Goal: Information Seeking & Learning: Learn about a topic

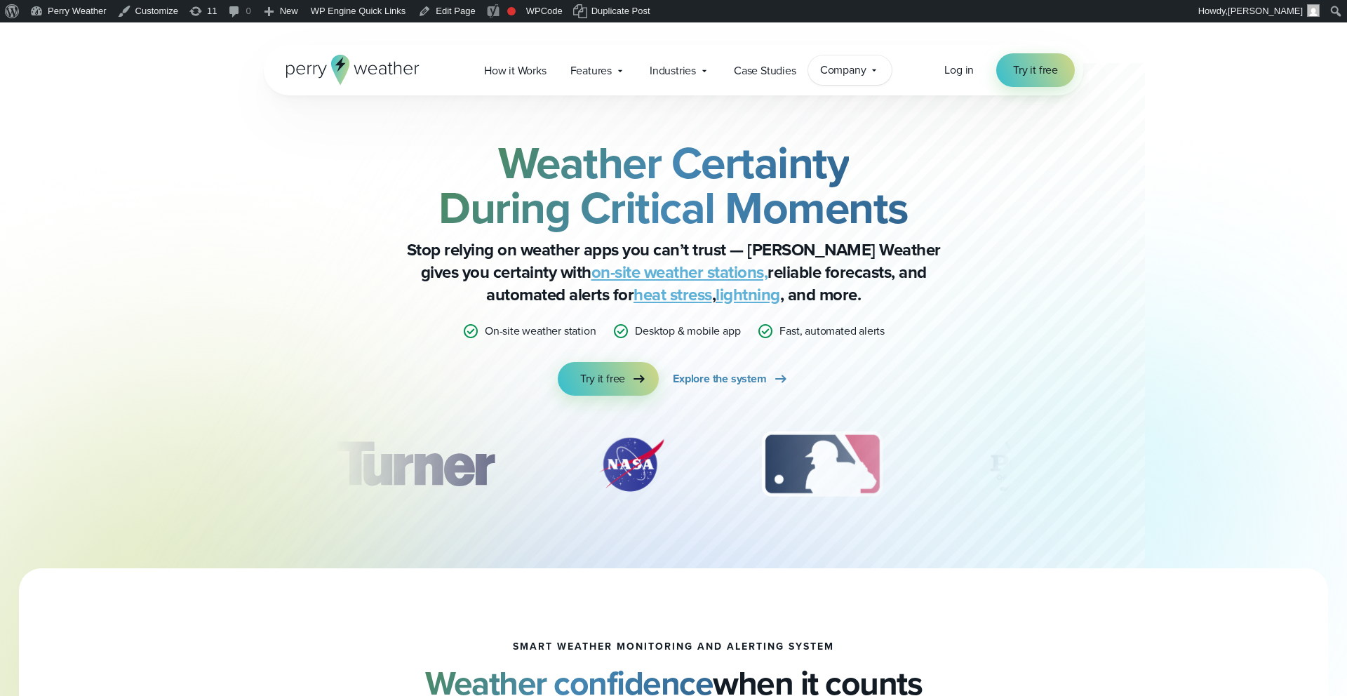
click at [853, 76] on span "Company" at bounding box center [843, 70] width 46 height 17
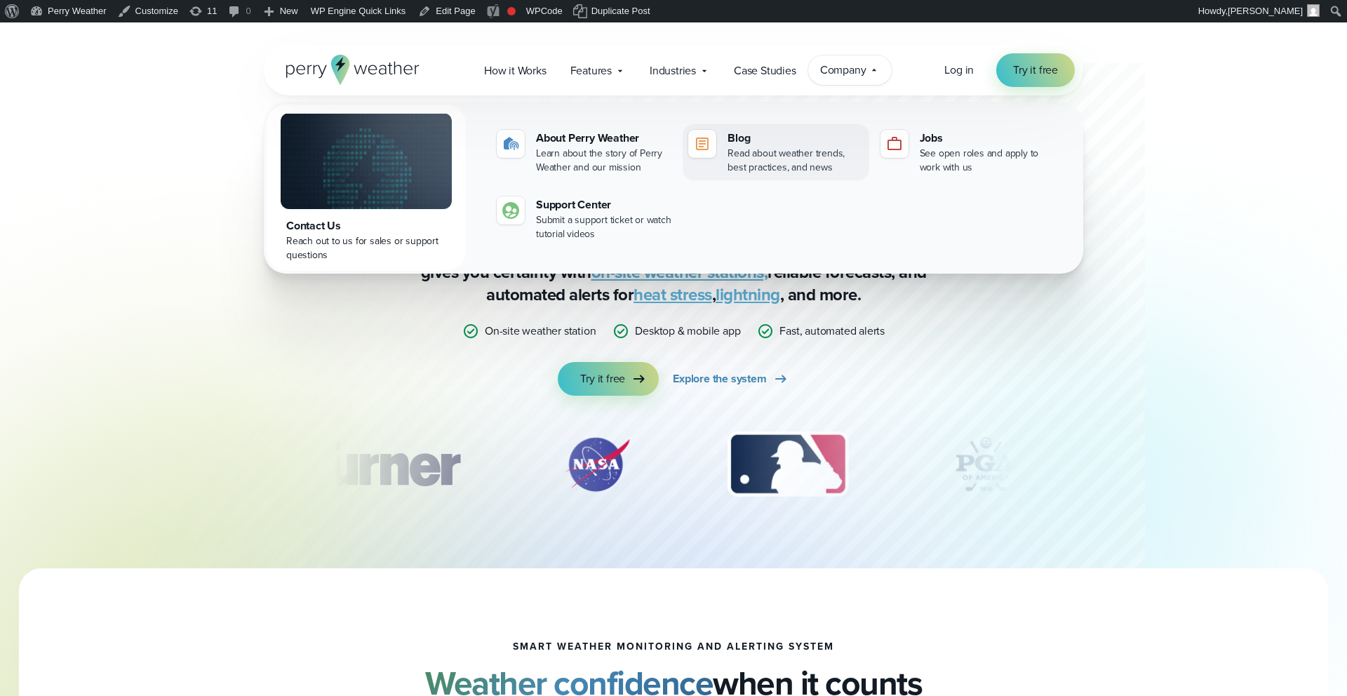
click at [793, 170] on div "Read about weather trends, best practices, and news" at bounding box center [795, 161] width 135 height 28
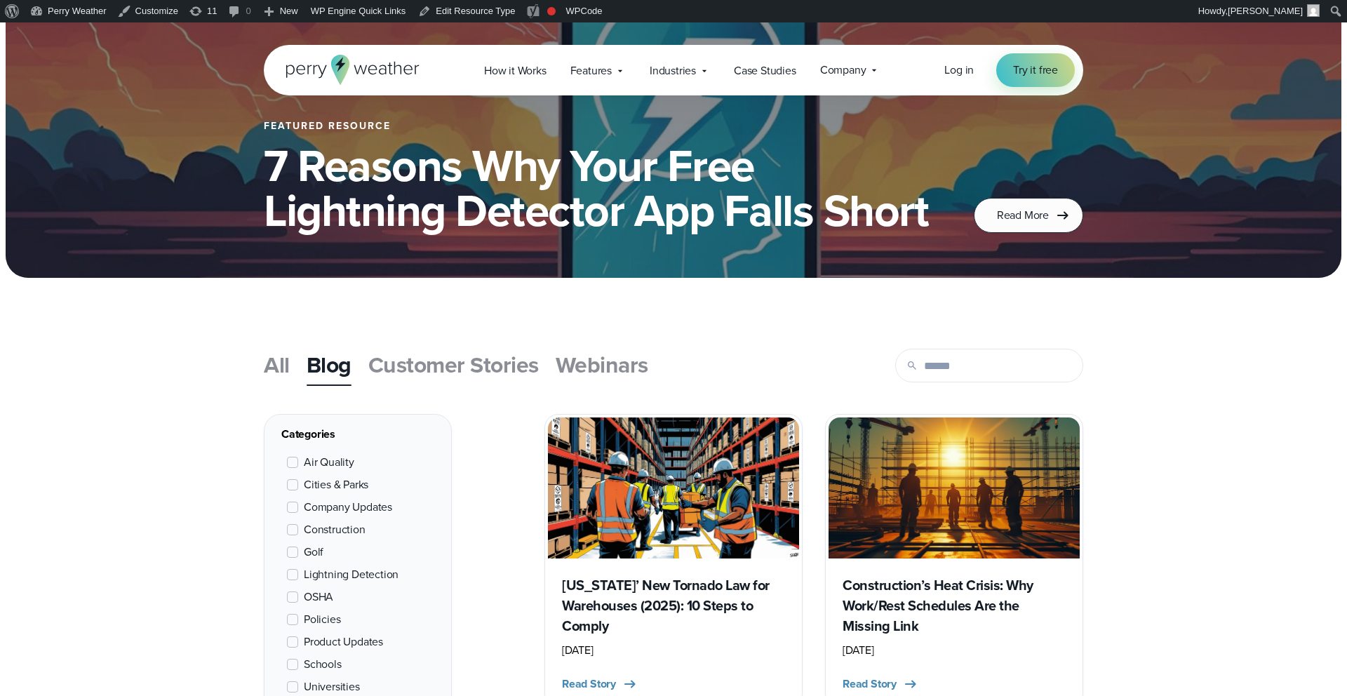
scroll to position [224, 0]
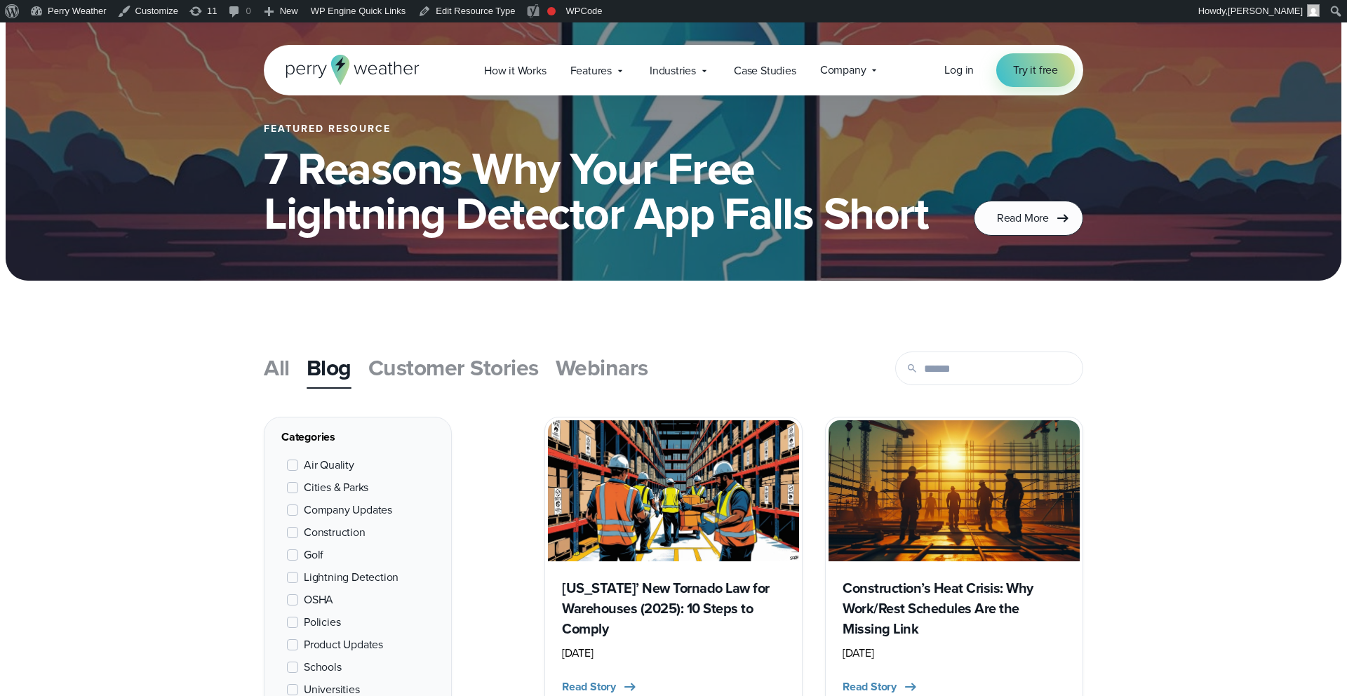
click at [500, 364] on span "Customer Stories" at bounding box center [453, 368] width 170 height 34
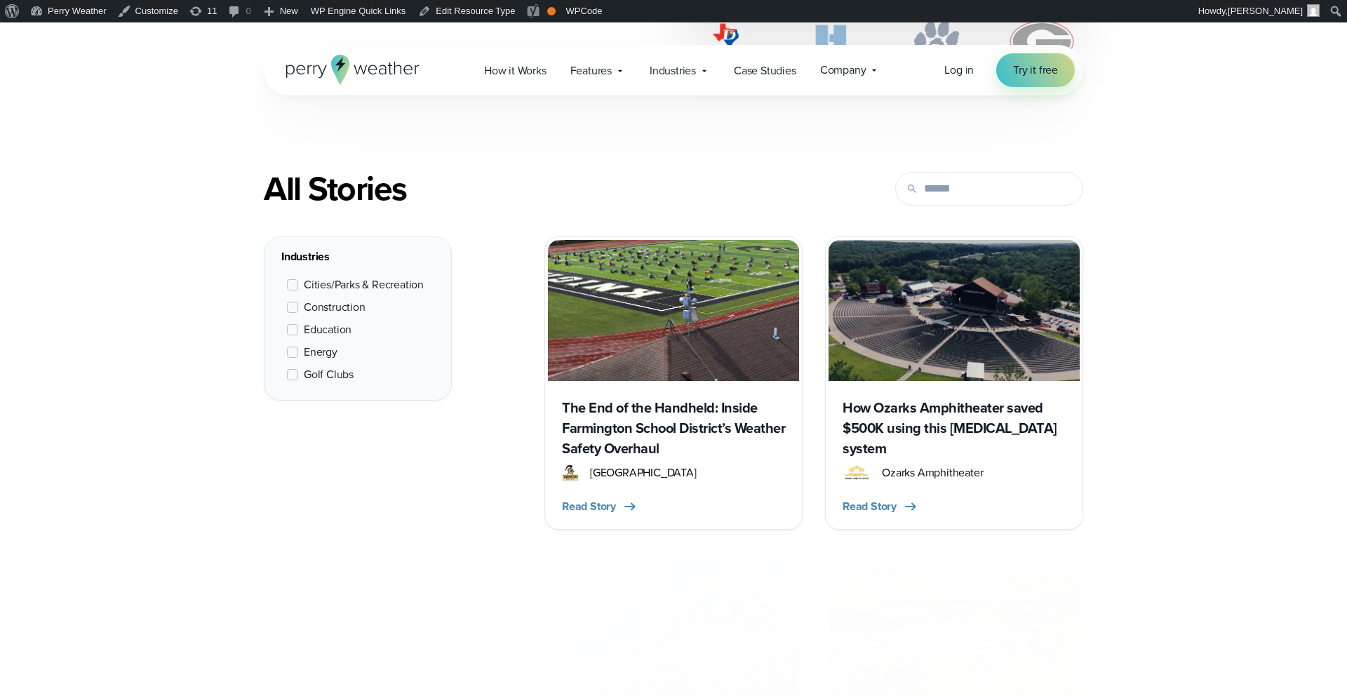
scroll to position [563, 0]
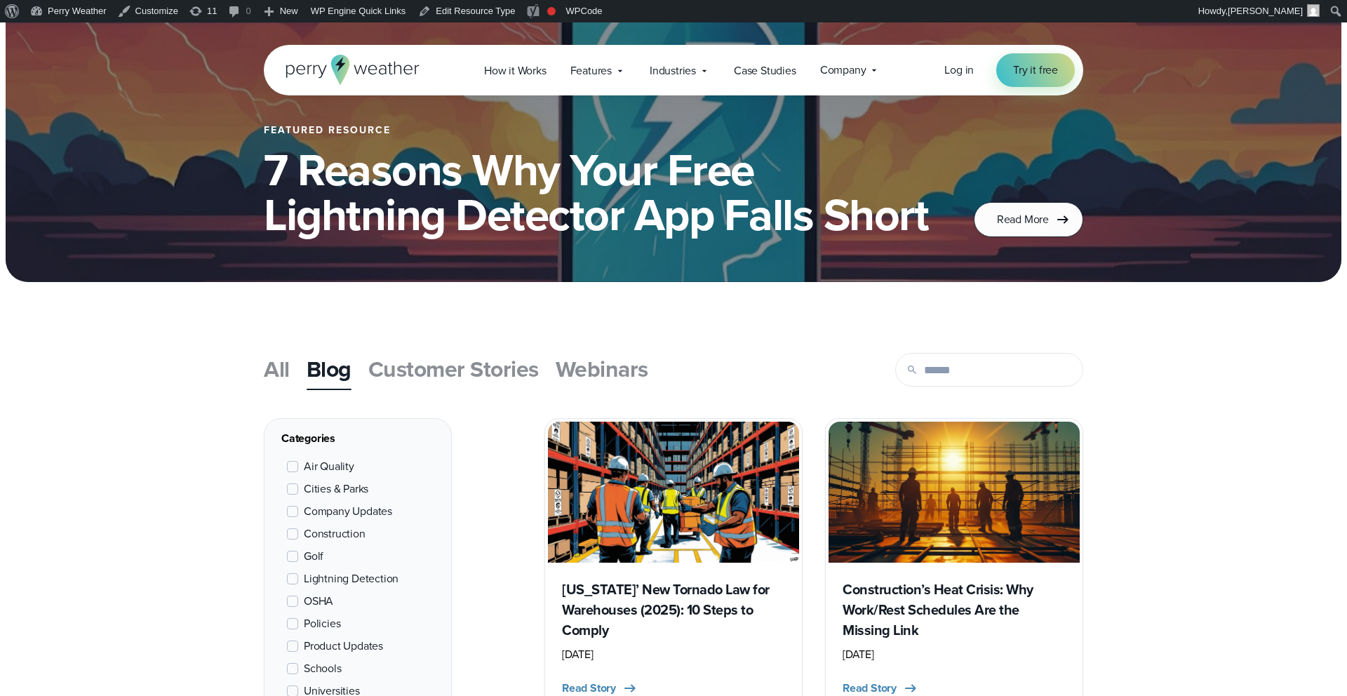
click at [585, 375] on span "Webinars" at bounding box center [602, 369] width 93 height 34
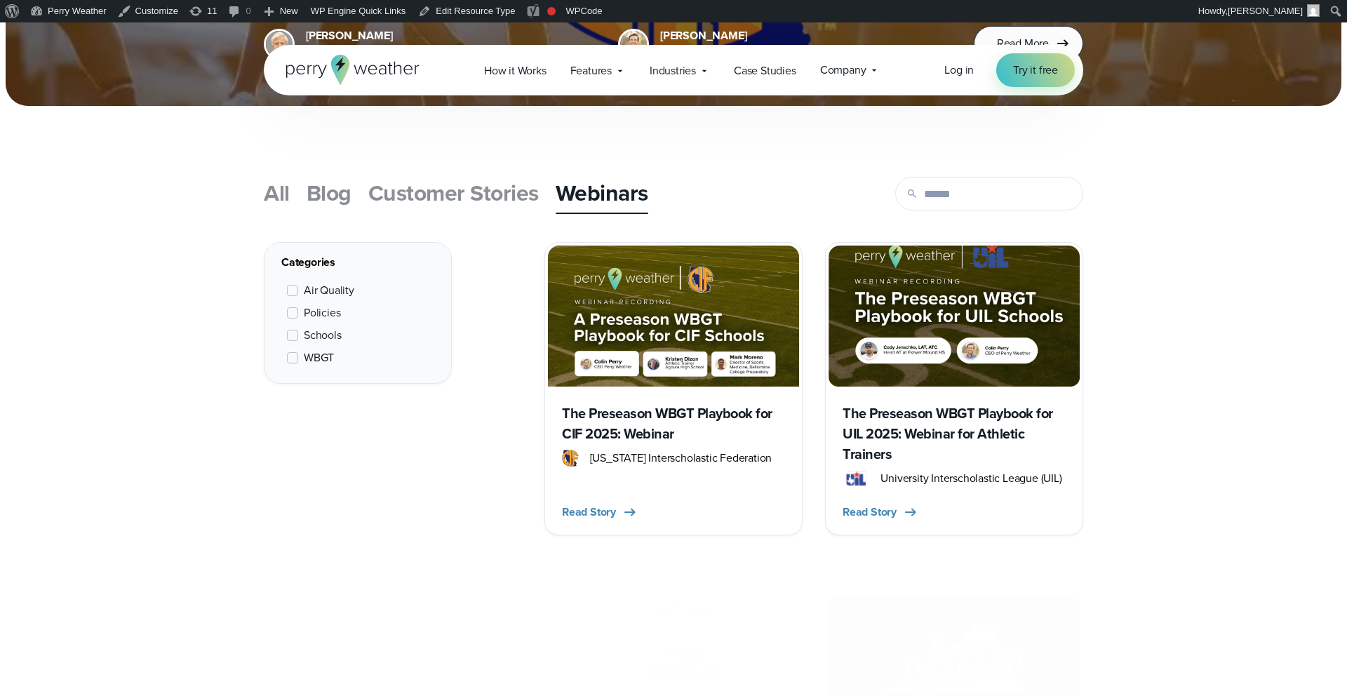
scroll to position [481, 0]
